Goal: Task Accomplishment & Management: Complete application form

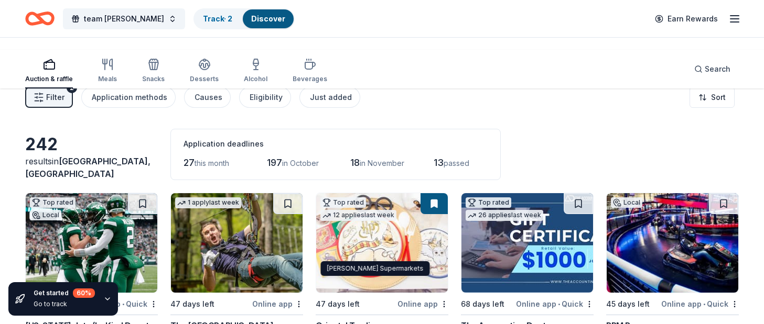
scroll to position [9095, 0]
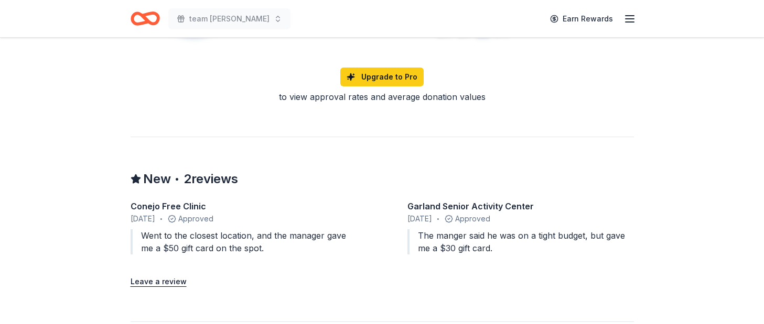
scroll to position [901, 0]
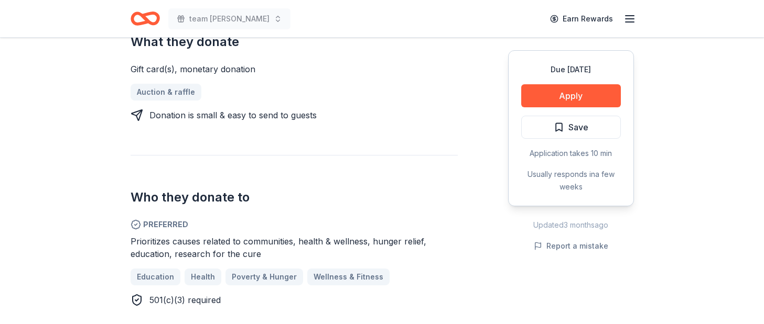
scroll to position [449, 0]
click at [389, 217] on div "Donating in NJ; NY Inserra Supermarkets is a supermarket chain headquartered in…" at bounding box center [381, 128] width 503 height 517
click at [540, 107] on button "Apply" at bounding box center [571, 95] width 100 height 23
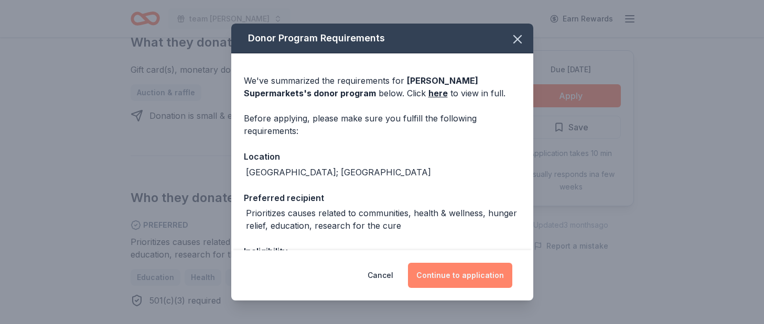
click at [512, 266] on button "Continue to application" at bounding box center [460, 275] width 104 height 25
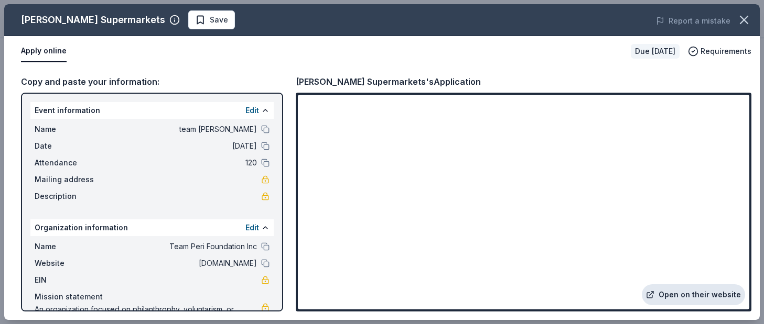
click at [641, 285] on link "Open on their website" at bounding box center [692, 295] width 103 height 21
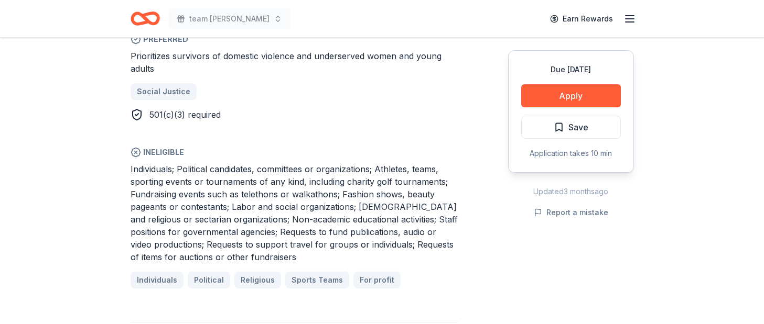
scroll to position [642, 0]
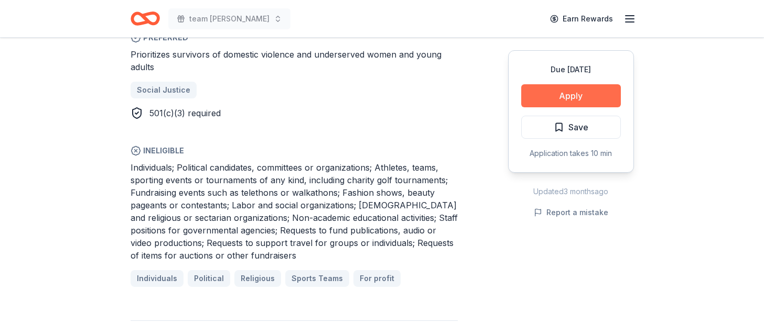
click at [521, 107] on button "Apply" at bounding box center [571, 95] width 100 height 23
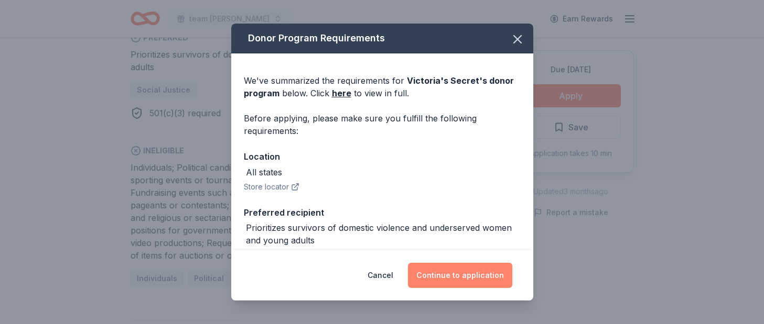
click at [484, 263] on button "Continue to application" at bounding box center [460, 275] width 104 height 25
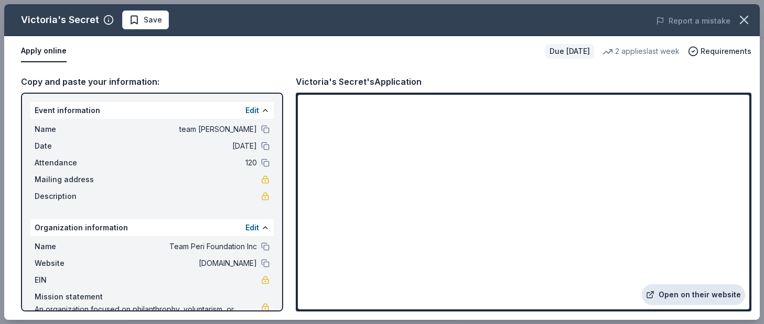
click at [641, 285] on link "Open on their website" at bounding box center [692, 295] width 103 height 21
